Goal: Task Accomplishment & Management: Manage account settings

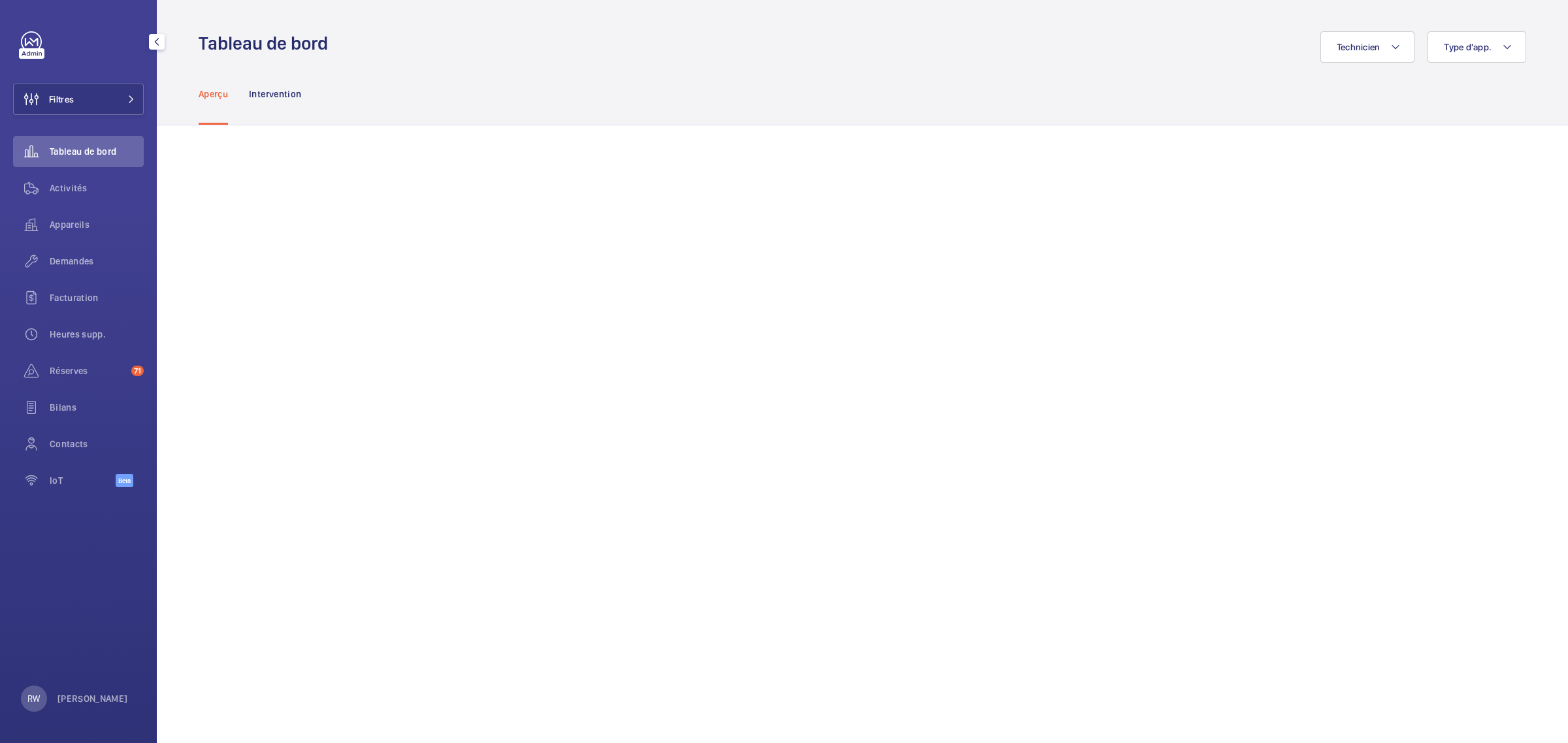
click at [80, 186] on span "Activités" at bounding box center [96, 188] width 94 height 13
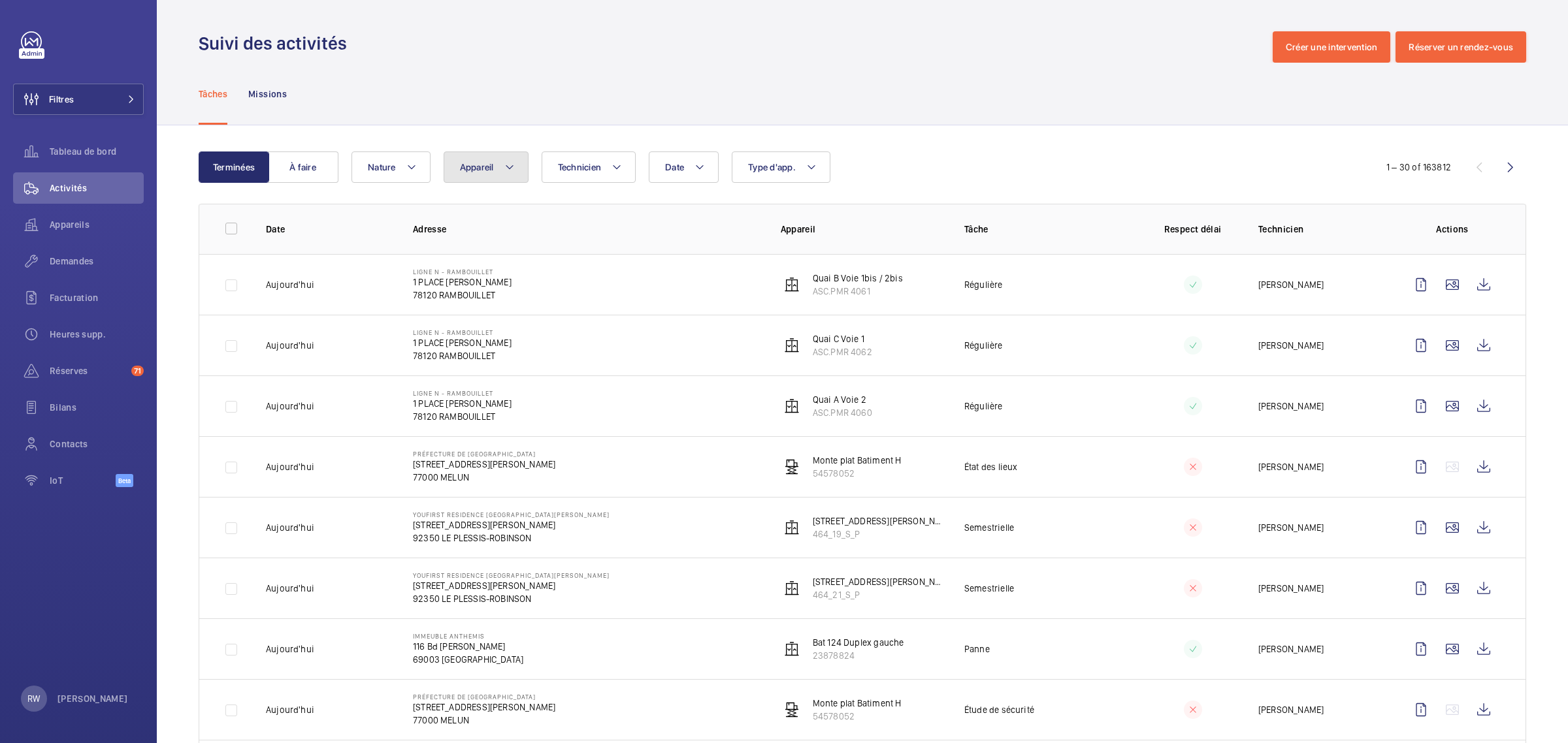
click at [497, 171] on button "Appareil" at bounding box center [486, 167] width 85 height 32
type input "72608070"
drag, startPoint x: 471, startPoint y: 288, endPoint x: 479, endPoint y: 276, distance: 14.4
click at [471, 289] on label "[STREET_ADDRESS][PERSON_NAME]" at bounding box center [557, 288] width 226 height 32
click at [471, 289] on input "[STREET_ADDRESS][PERSON_NAME]" at bounding box center [472, 287] width 26 height 26
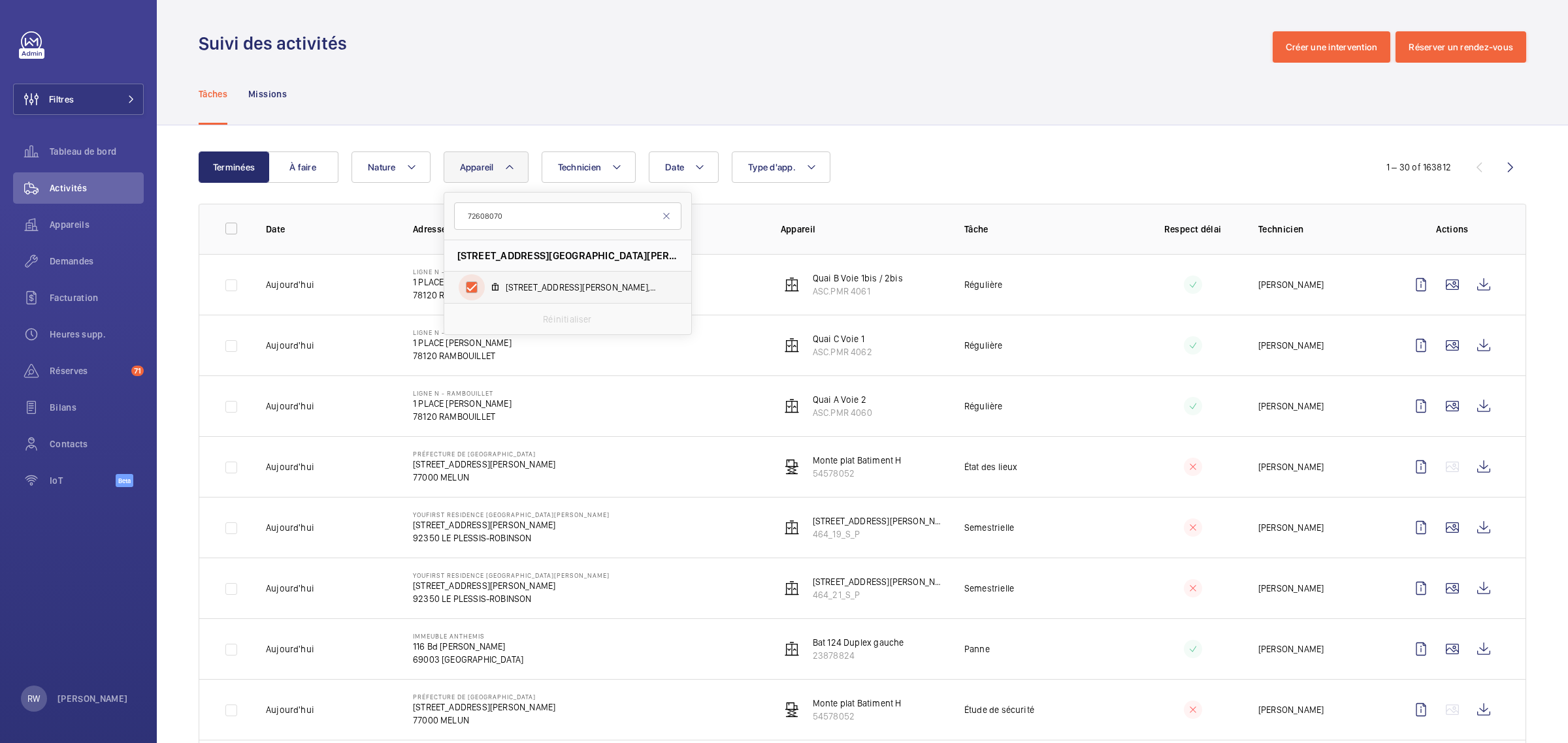
checkbox input "true"
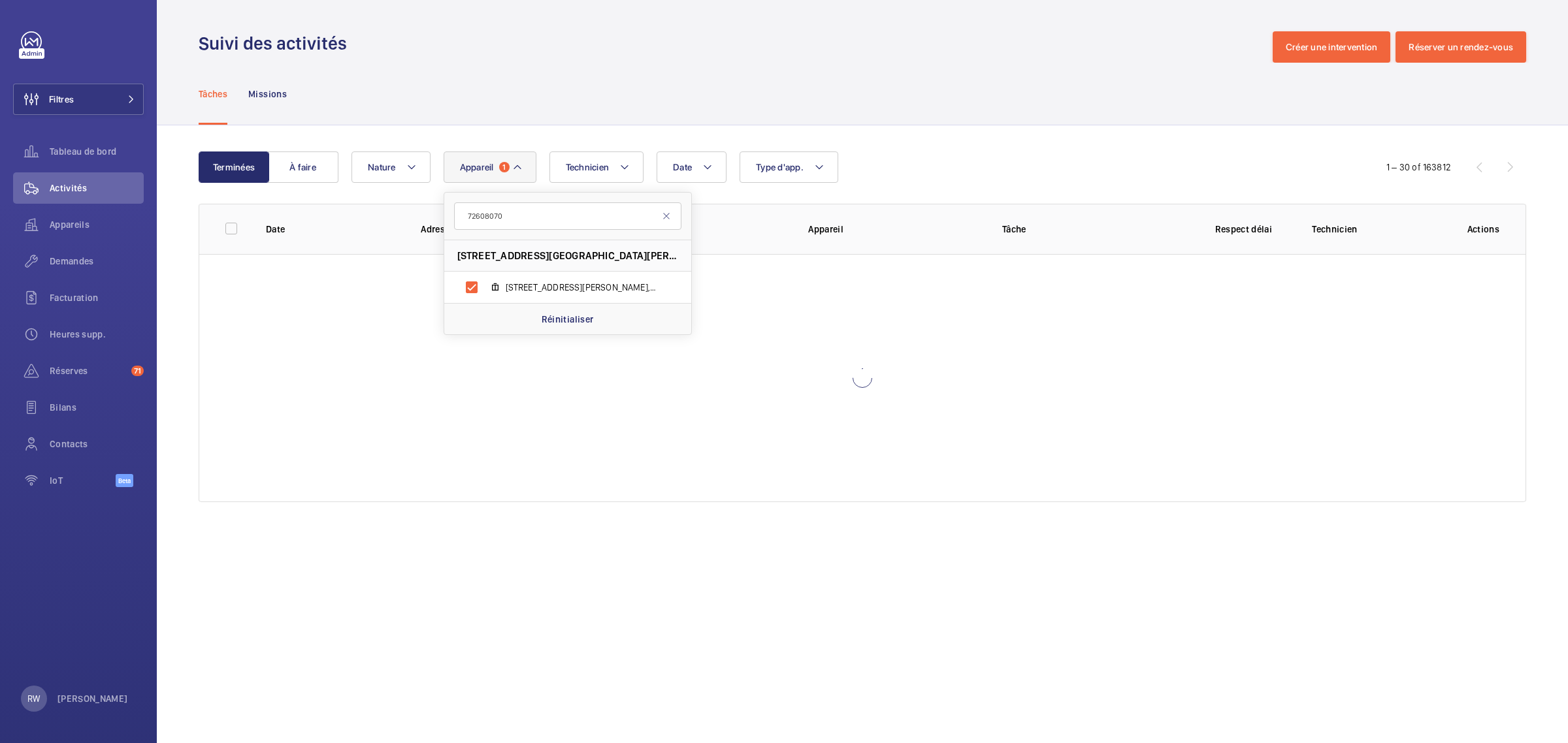
click at [561, 87] on div "Tâches Missions" at bounding box center [862, 94] width 1328 height 62
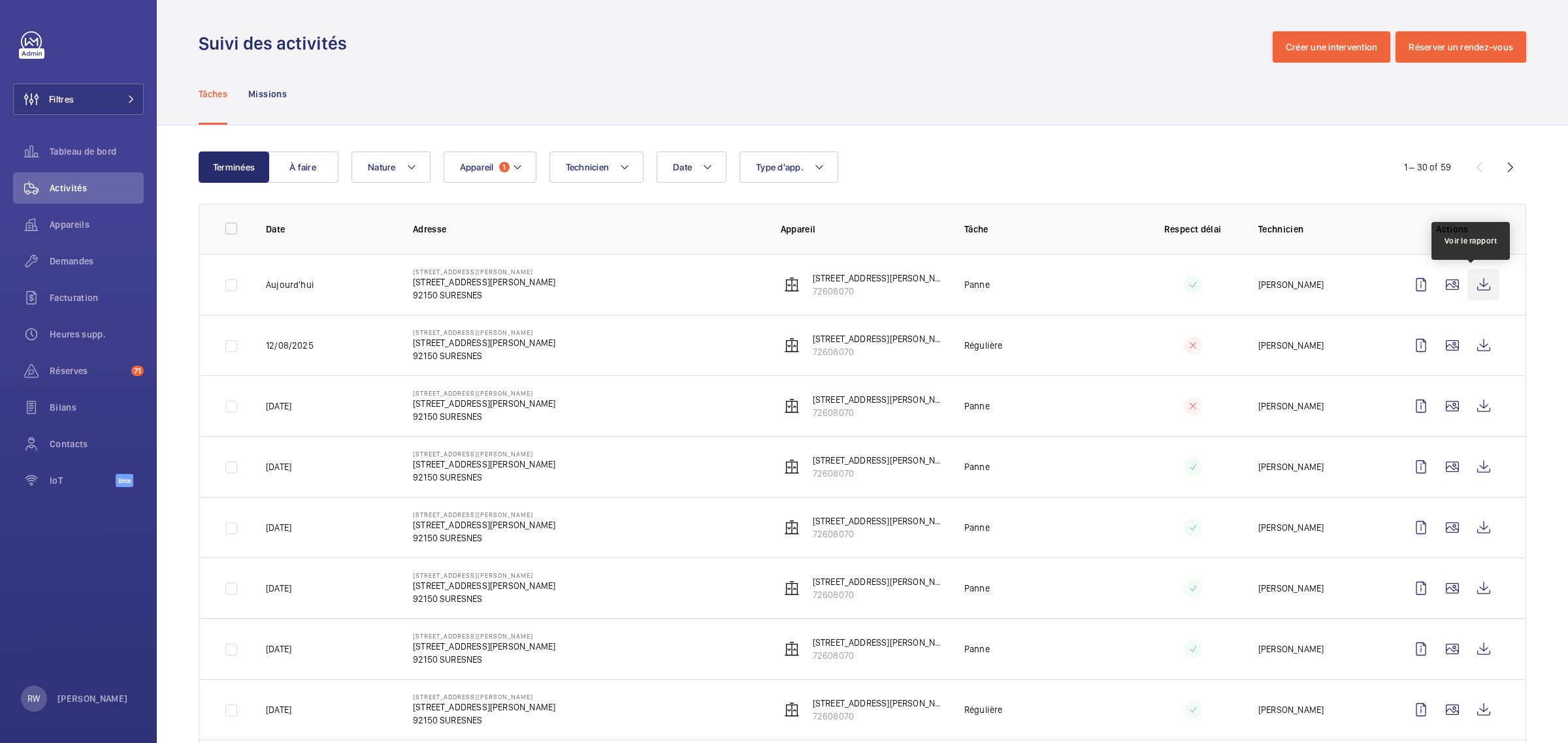
click at [1474, 283] on wm-front-icon-button at bounding box center [1484, 285] width 32 height 32
